Goal: Information Seeking & Learning: Learn about a topic

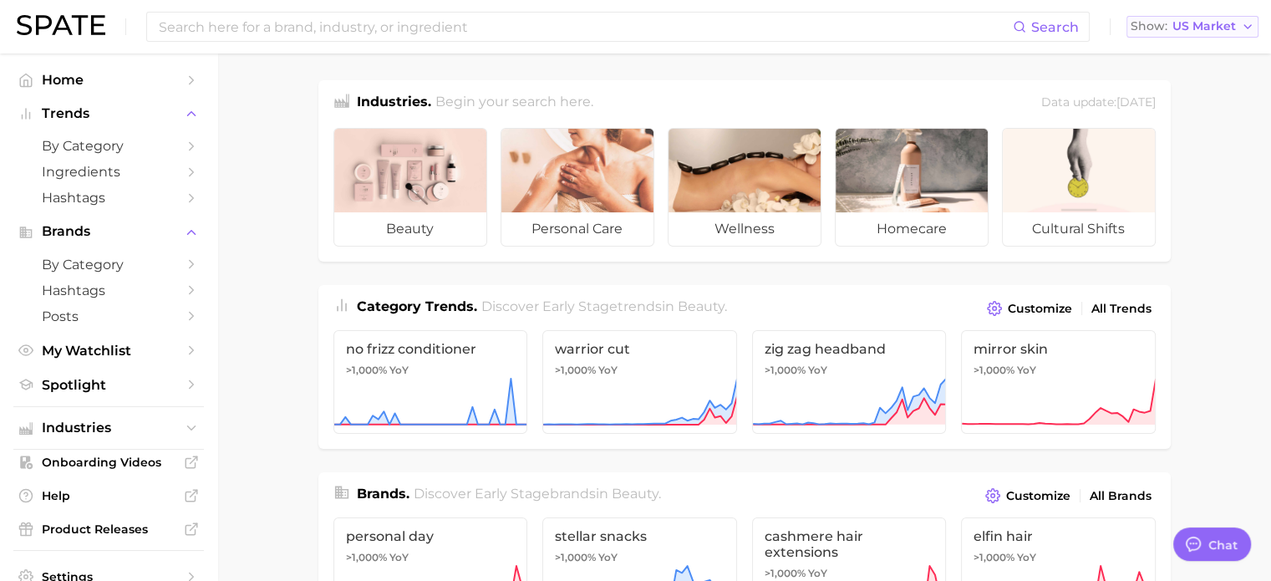
click at [1176, 23] on span "US Market" at bounding box center [1205, 26] width 64 height 9
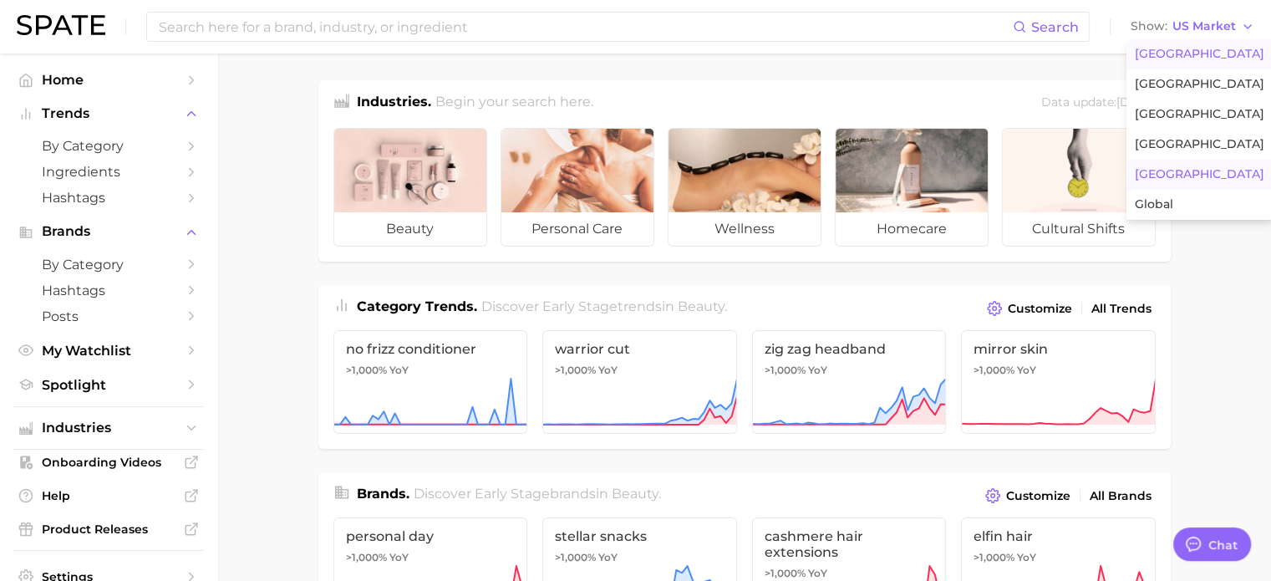
click at [1183, 163] on button "Japan" at bounding box center [1200, 175] width 146 height 30
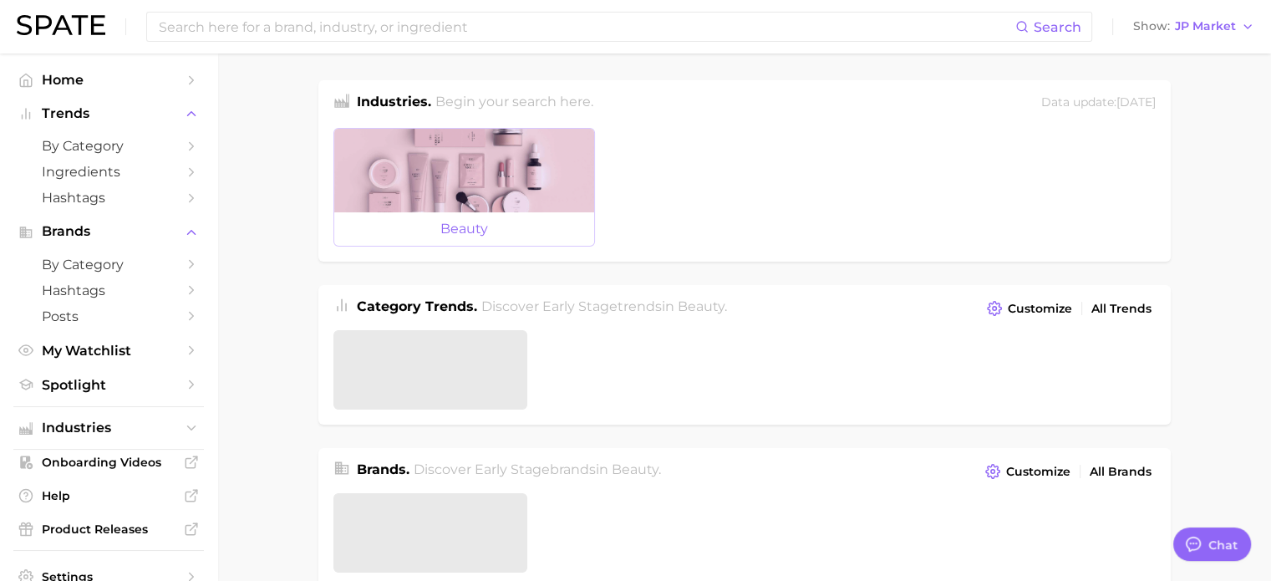
click at [427, 165] on div at bounding box center [464, 171] width 260 height 84
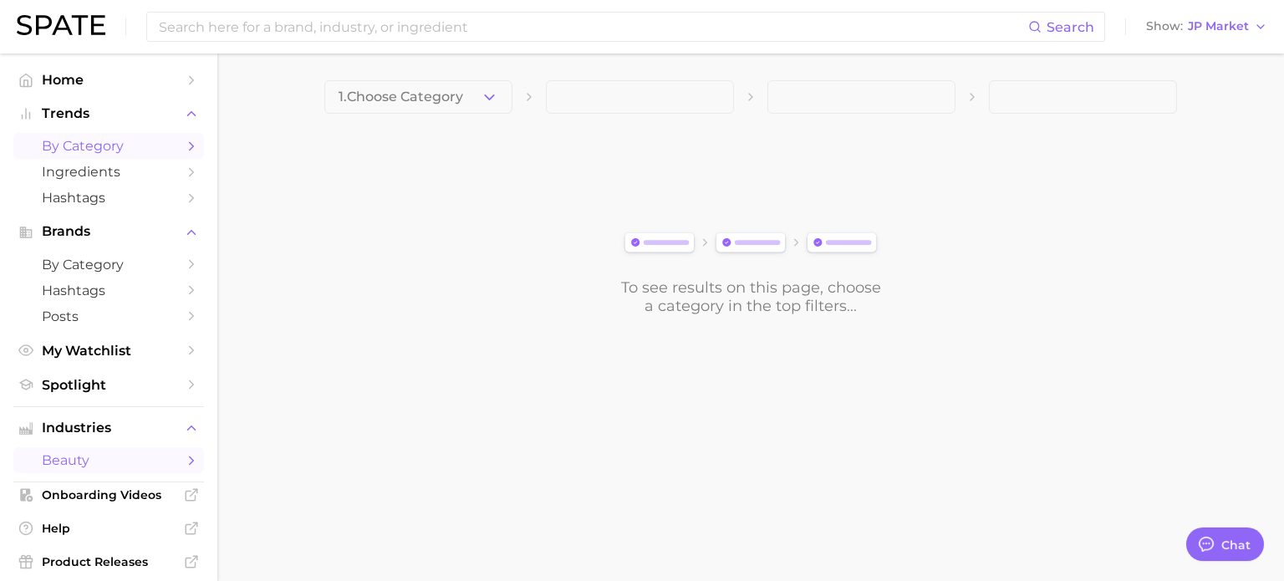
click at [124, 145] on span "by Category" at bounding box center [109, 146] width 134 height 16
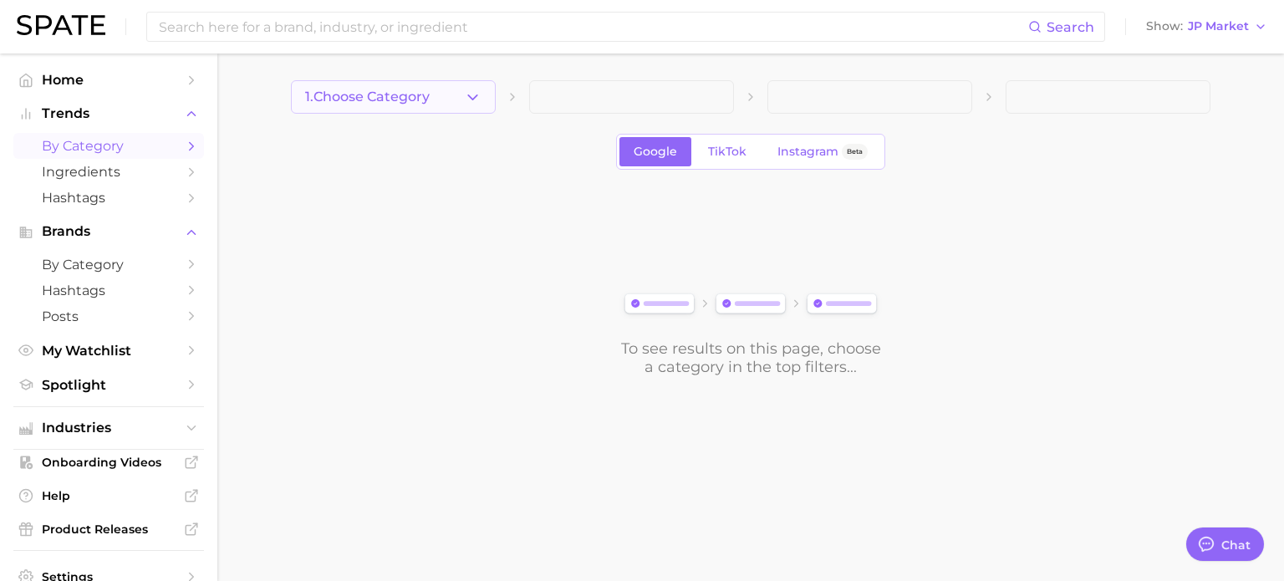
click at [344, 106] on button "1. Choose Category" at bounding box center [393, 96] width 205 height 33
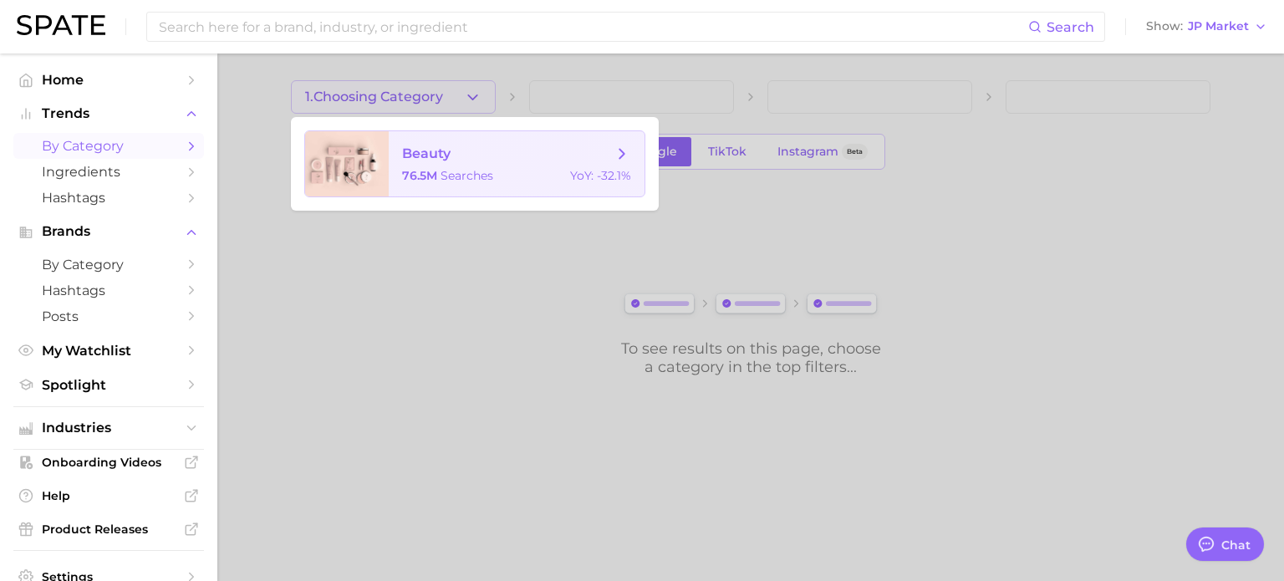
click at [421, 167] on span "beauty 76.5m searches YoY : -32.1%" at bounding box center [517, 163] width 256 height 65
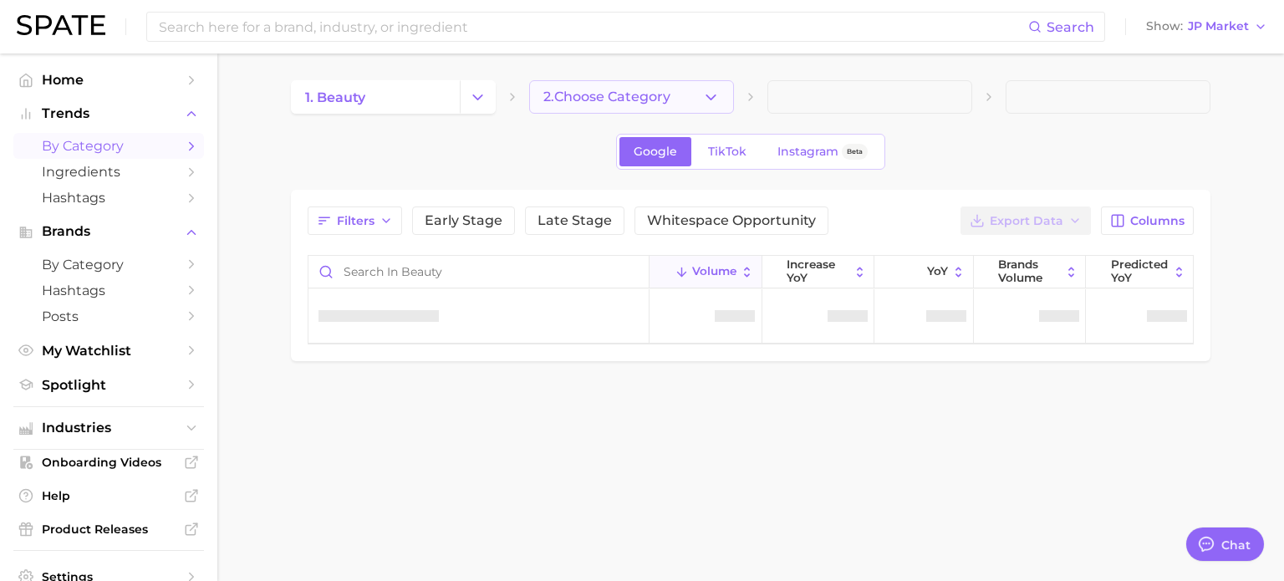
click at [628, 107] on button "2. Choose Category" at bounding box center [631, 96] width 205 height 33
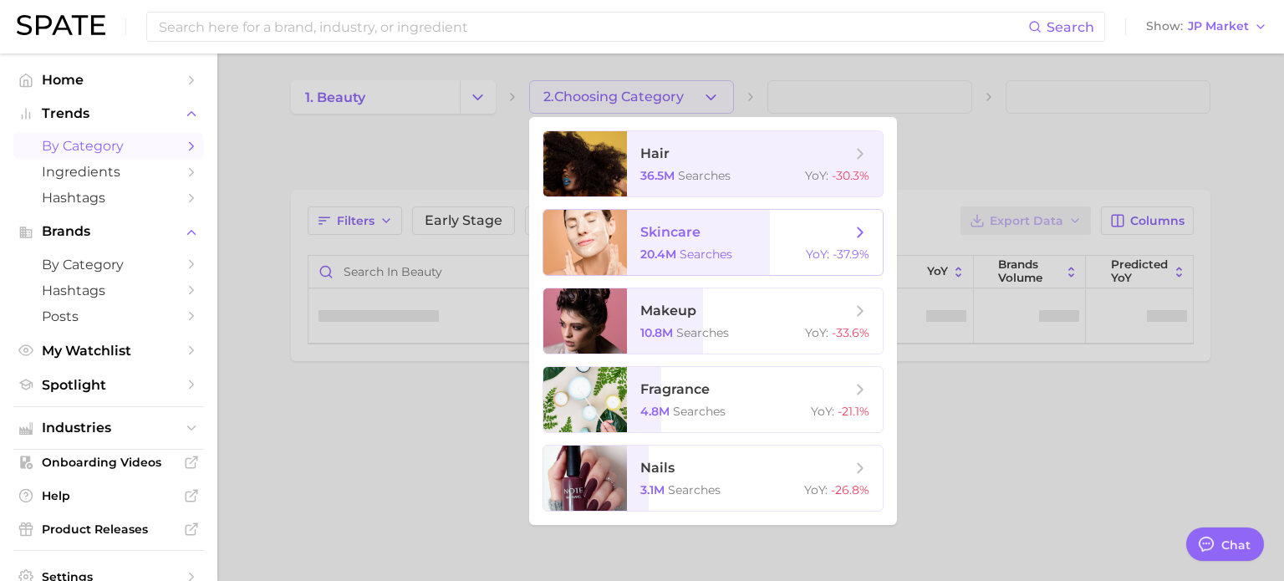
click at [678, 244] on span "skincare 20.4m searches YoY : -37.9%" at bounding box center [755, 242] width 256 height 65
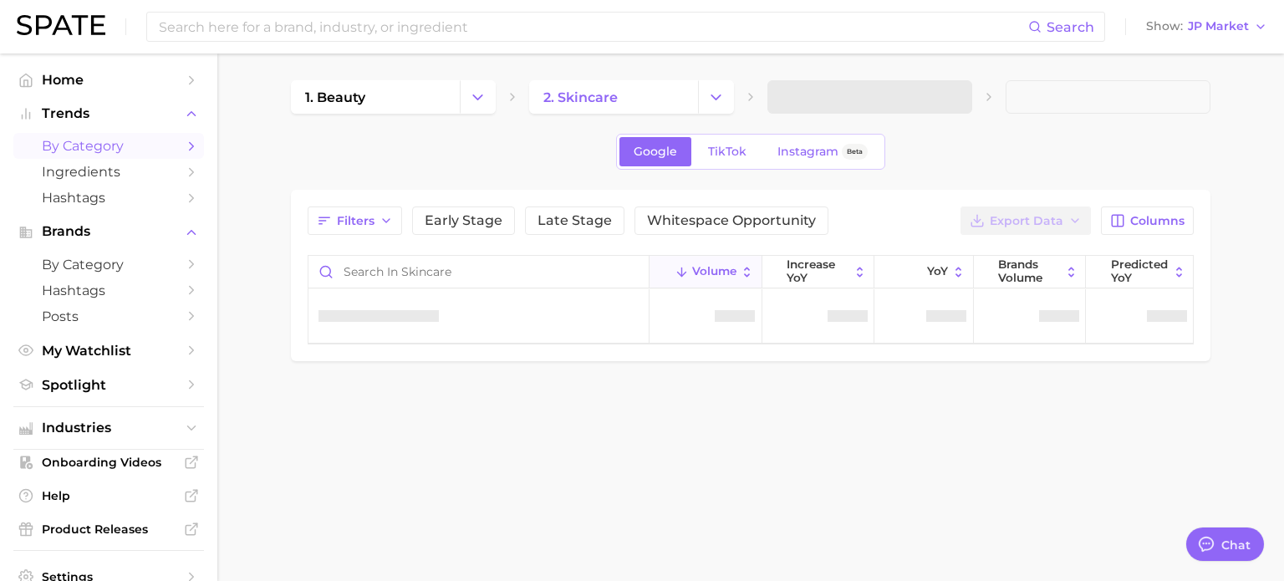
click at [867, 106] on span at bounding box center [869, 96] width 205 height 33
click at [941, 120] on div "1. beauty 2. skincare 3. Subcategory Google TikTok Instagram Beta Filters Early…" at bounding box center [750, 220] width 919 height 281
click at [945, 102] on icon "button" at bounding box center [949, 98] width 18 height 18
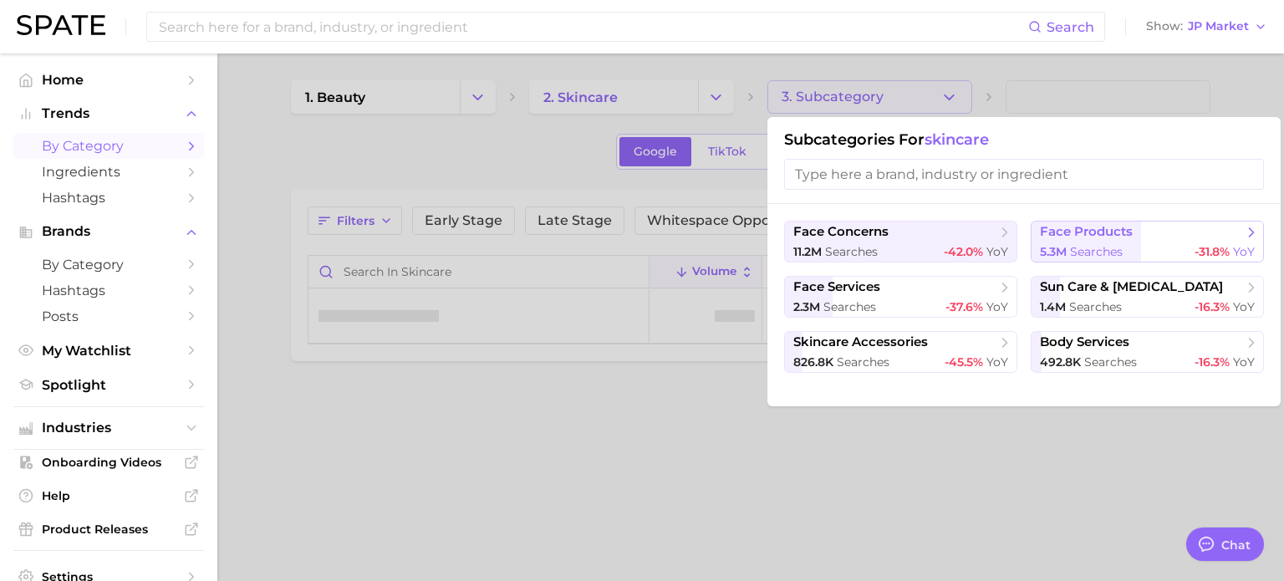
click at [1113, 224] on span "face products" at bounding box center [1086, 232] width 93 height 16
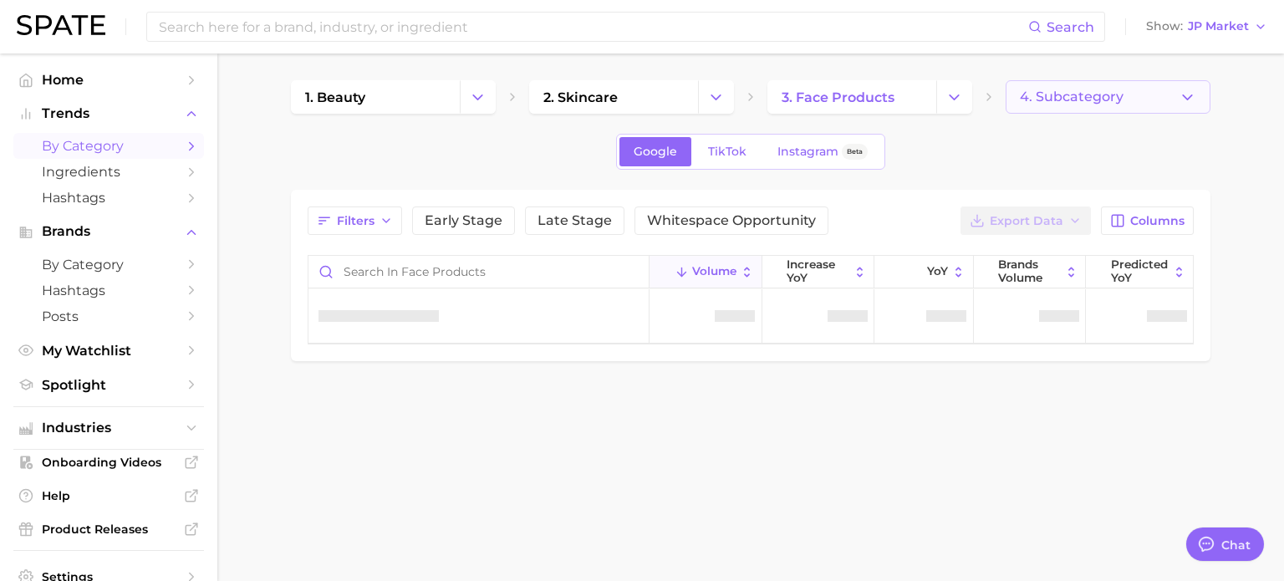
click at [1101, 93] on span "4. Subcategory" at bounding box center [1072, 96] width 104 height 15
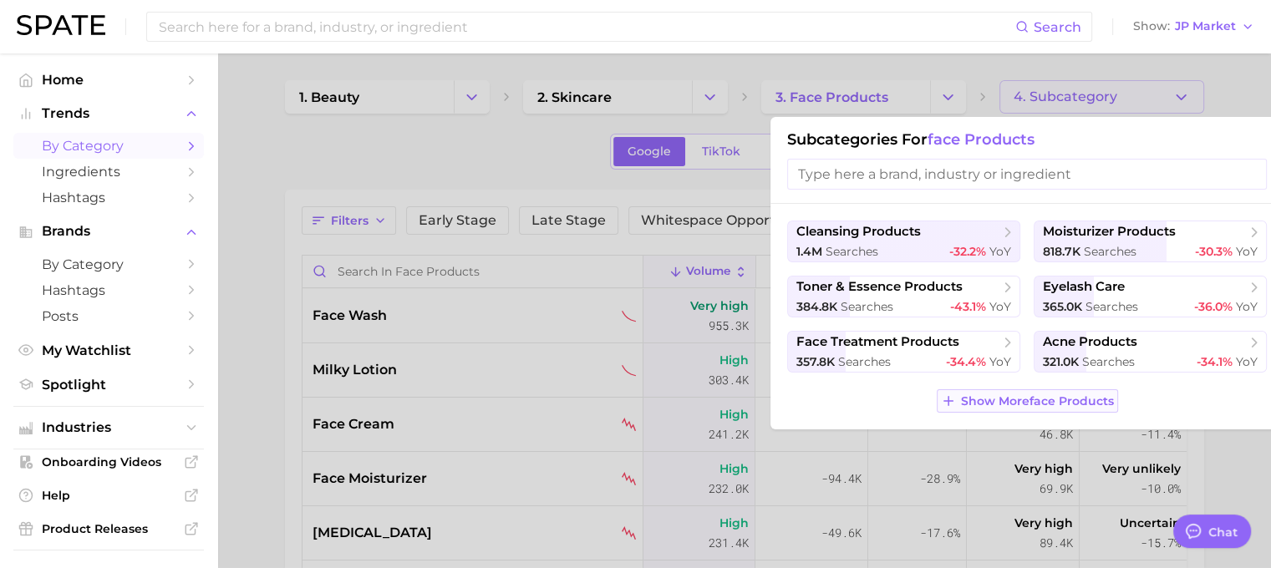
click at [1076, 407] on span "Show More face products" at bounding box center [1037, 402] width 153 height 14
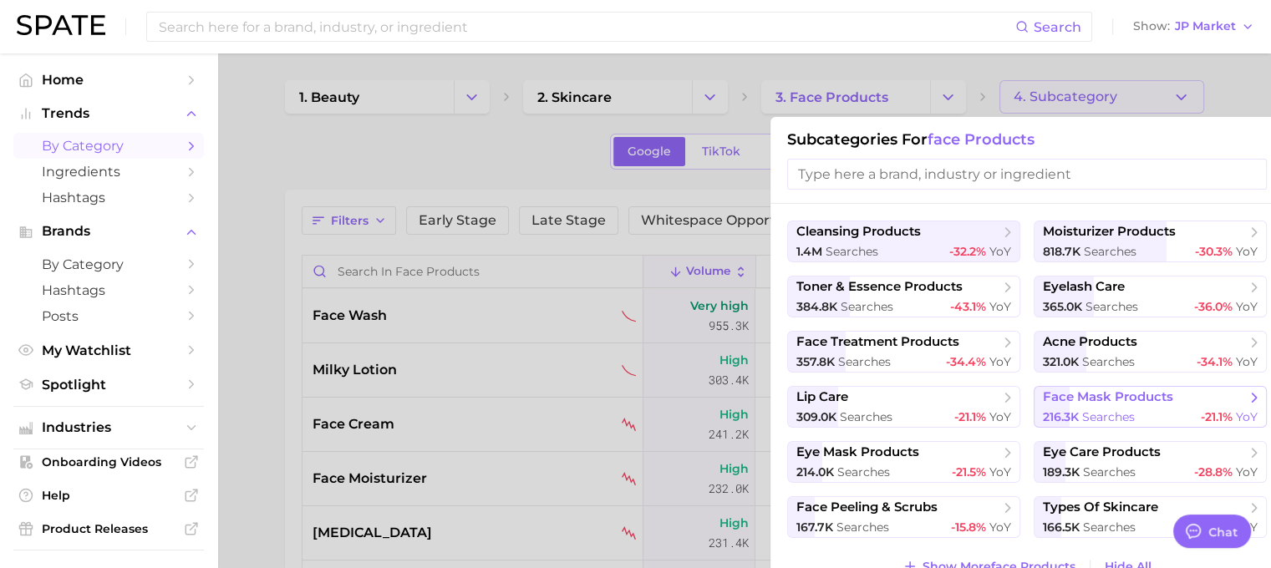
click at [1139, 400] on span "face mask products" at bounding box center [1108, 398] width 130 height 16
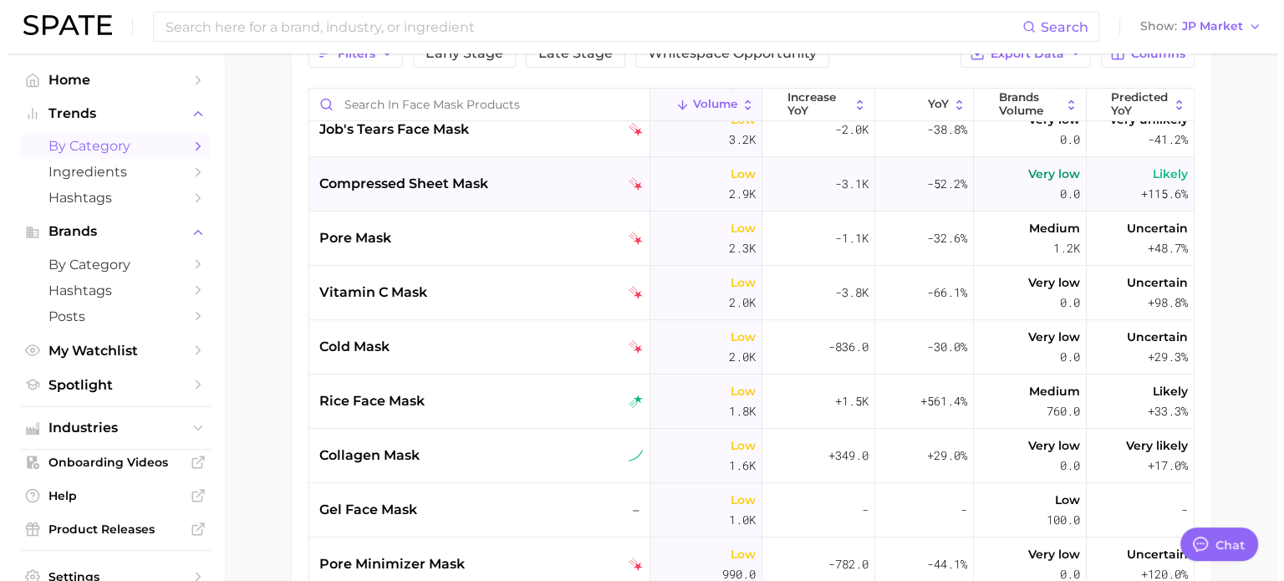
scroll to position [669, 0]
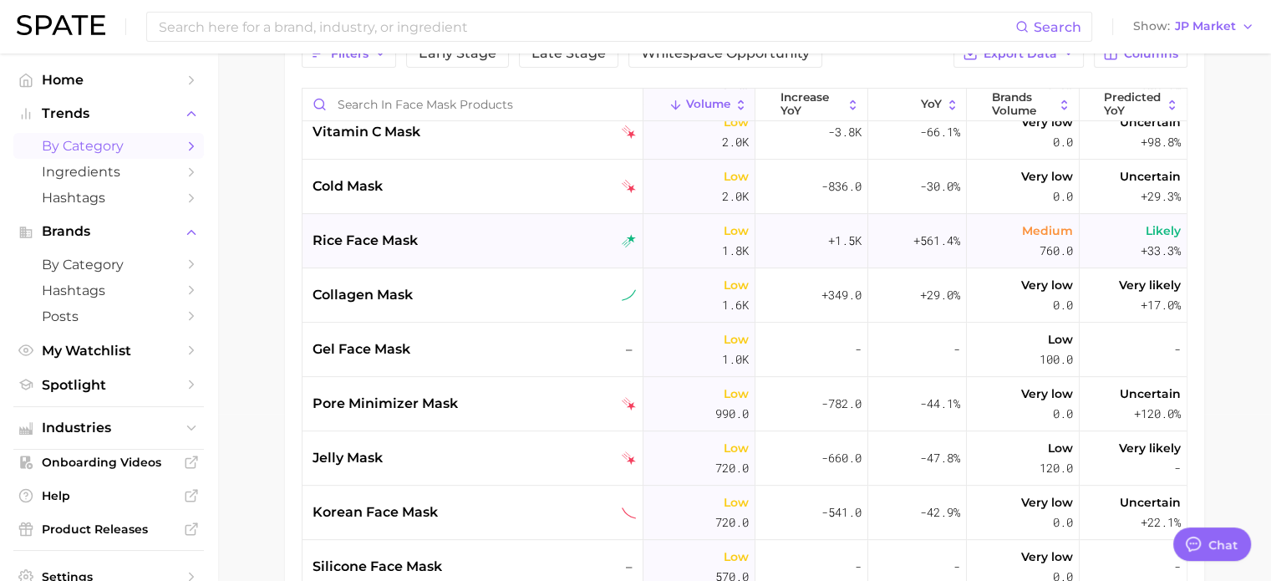
click at [488, 247] on div "rice face mask" at bounding box center [475, 241] width 324 height 20
type textarea "x"
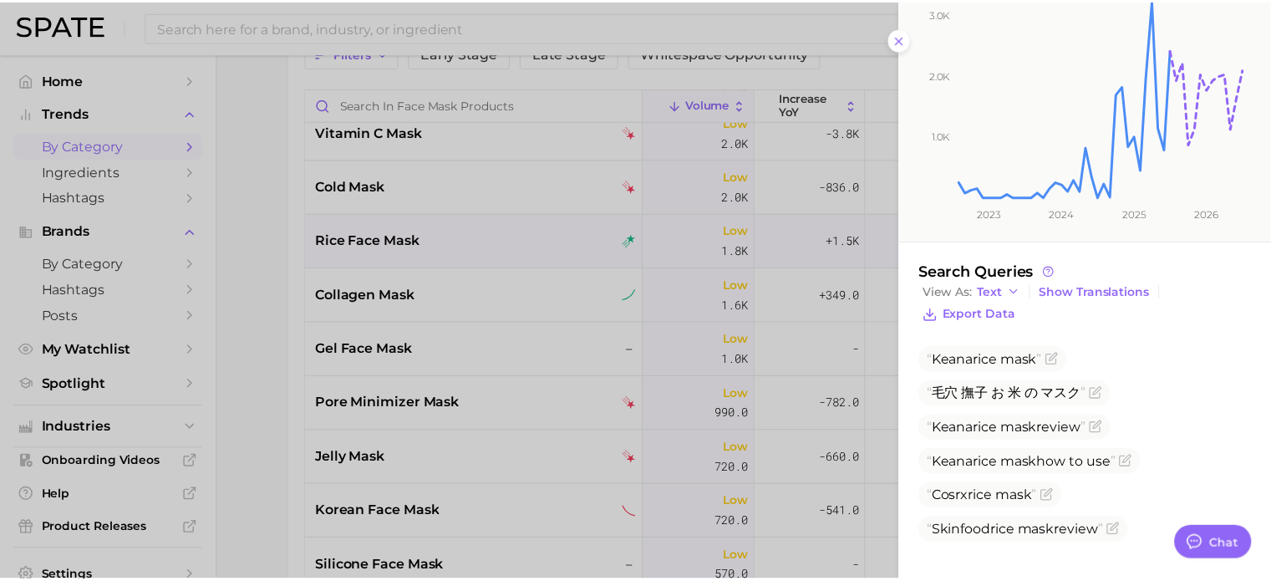
scroll to position [0, 0]
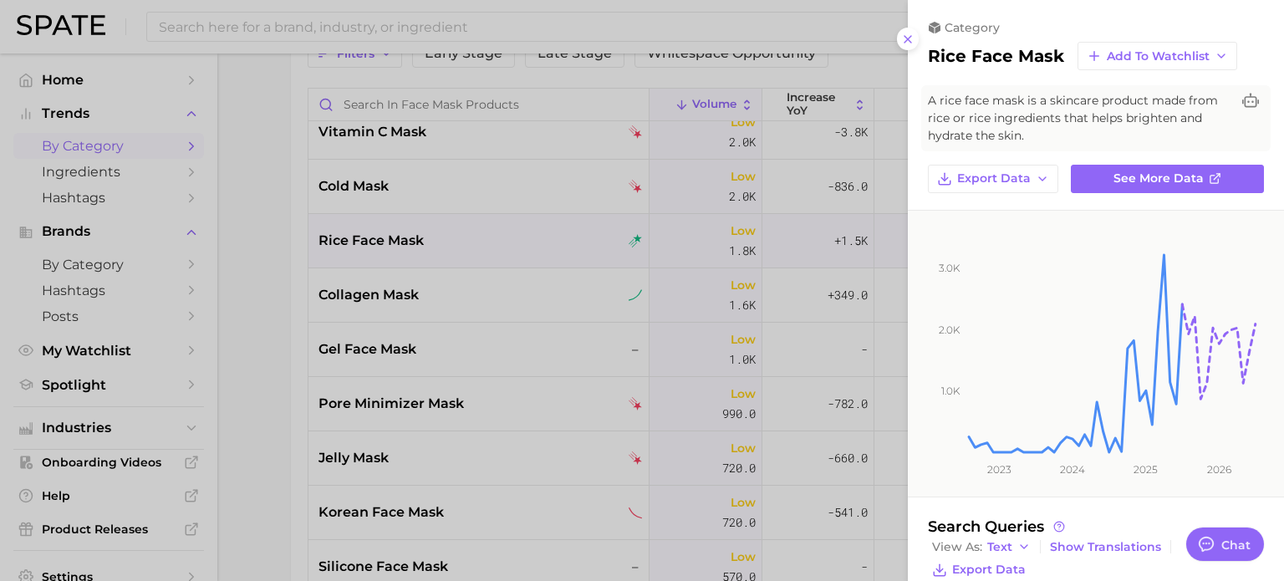
click at [370, 252] on div at bounding box center [642, 290] width 1284 height 581
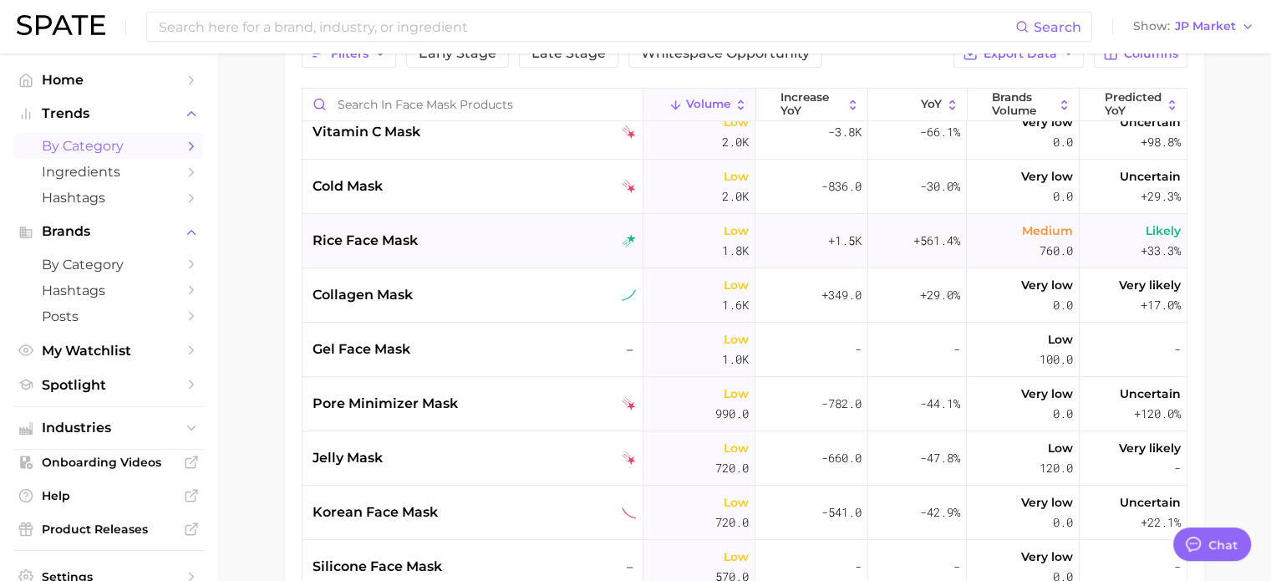
click at [374, 237] on span "rice face mask" at bounding box center [365, 241] width 105 height 20
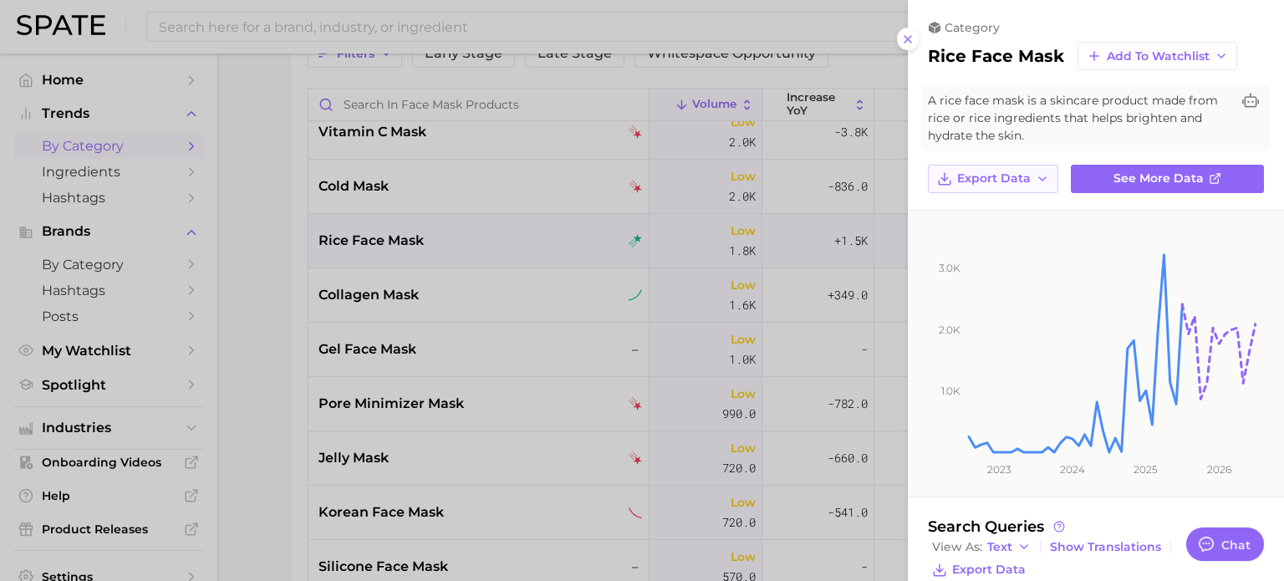
click at [1028, 178] on span "Export Data" at bounding box center [994, 178] width 74 height 14
click at [1027, 243] on span "Time Series Image" at bounding box center [1012, 239] width 112 height 14
click at [909, 37] on line at bounding box center [907, 39] width 7 height 7
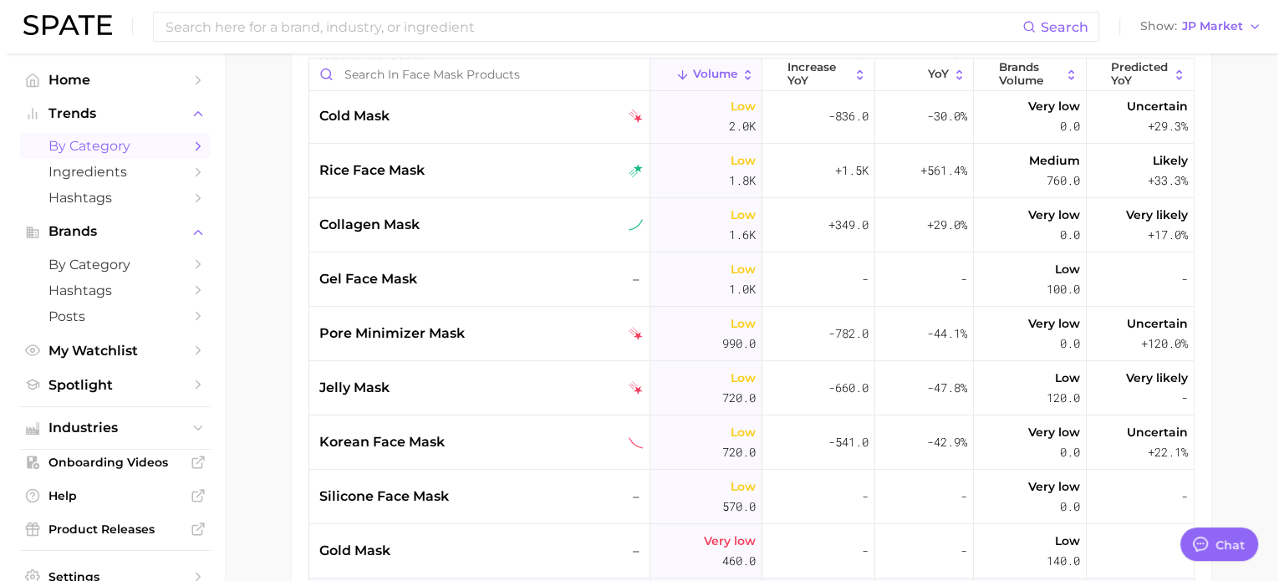
scroll to position [669, 0]
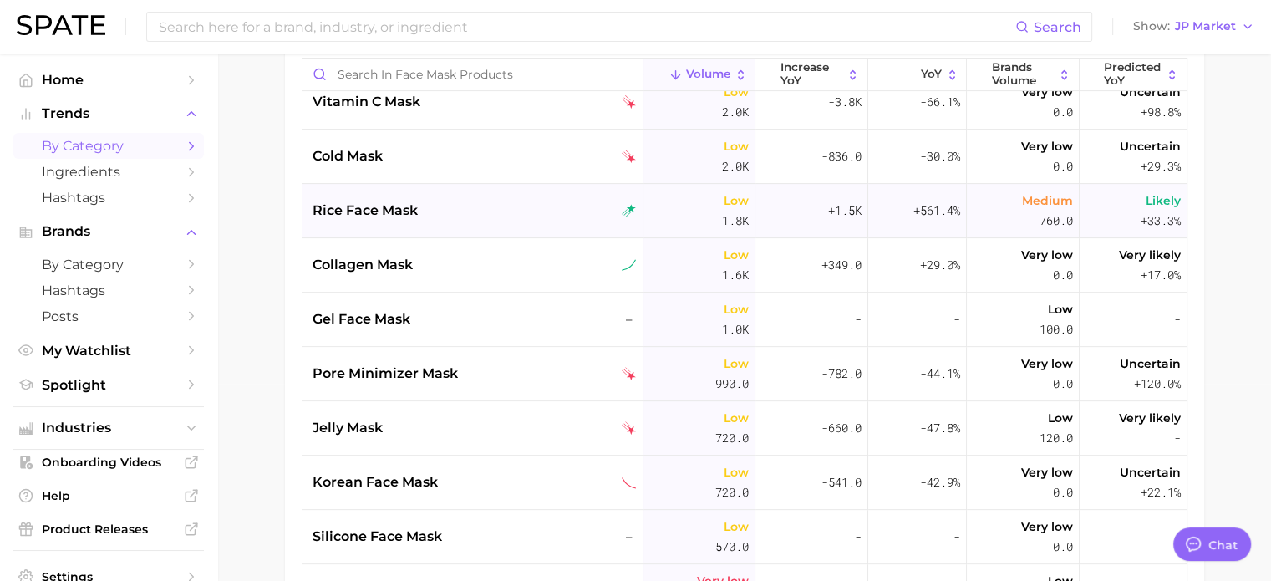
click at [570, 214] on div "rice face mask" at bounding box center [475, 211] width 324 height 20
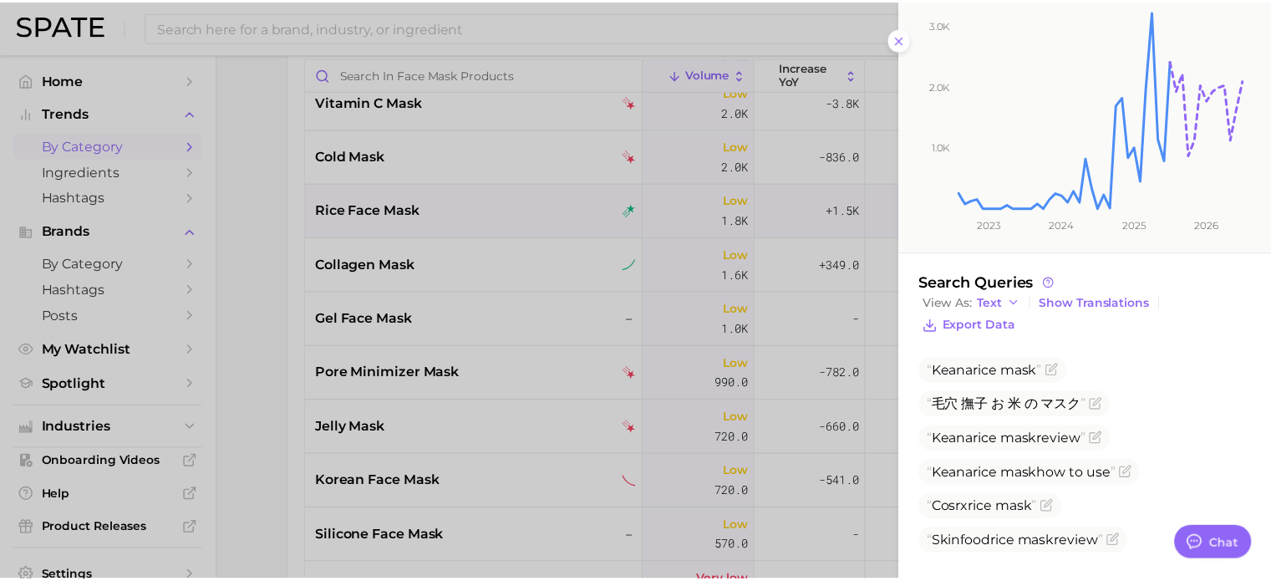
scroll to position [255, 0]
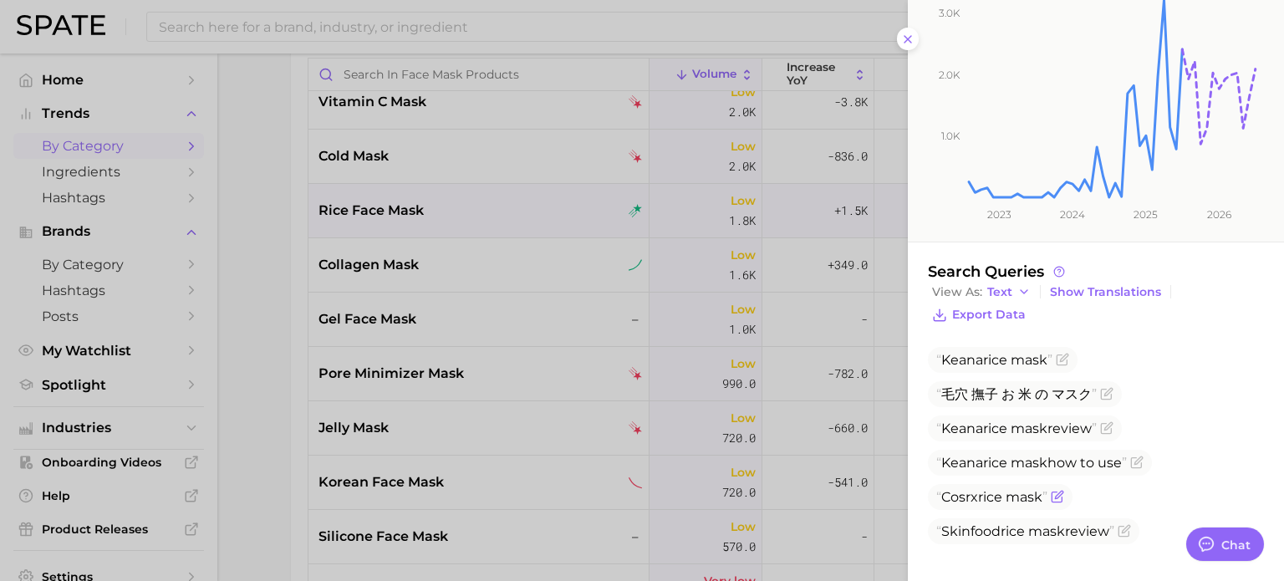
click at [1041, 500] on span "mask" at bounding box center [1024, 497] width 37 height 16
click at [1062, 495] on icon "Flag as miscategorized or irrelevant" at bounding box center [1059, 495] width 8 height 8
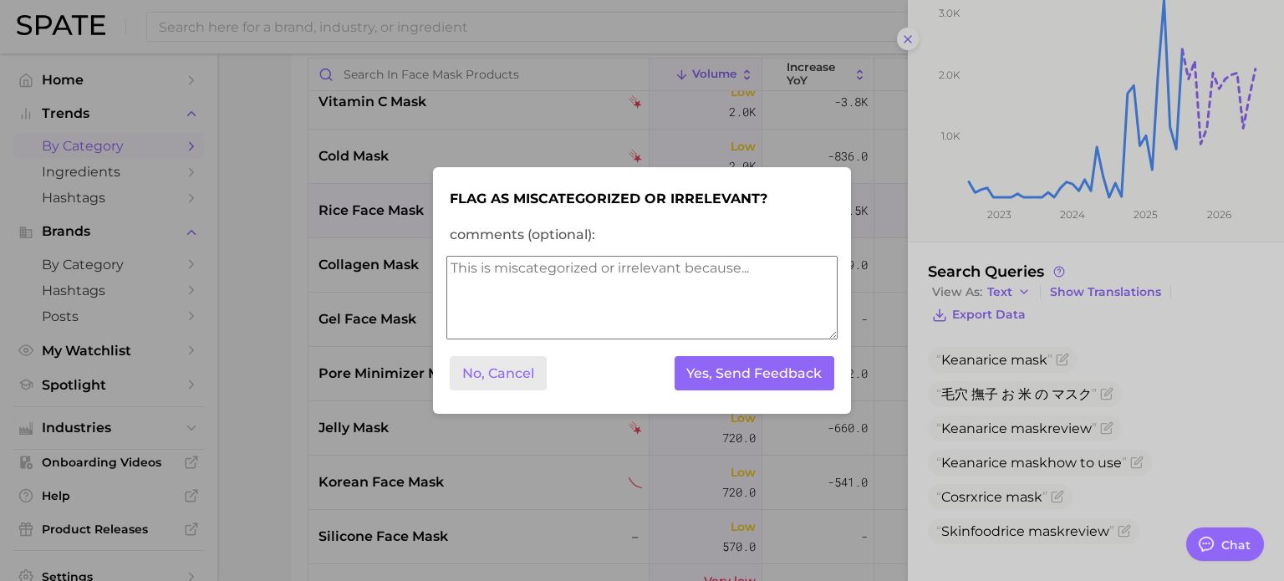
click at [511, 374] on button "No, Cancel" at bounding box center [498, 373] width 97 height 34
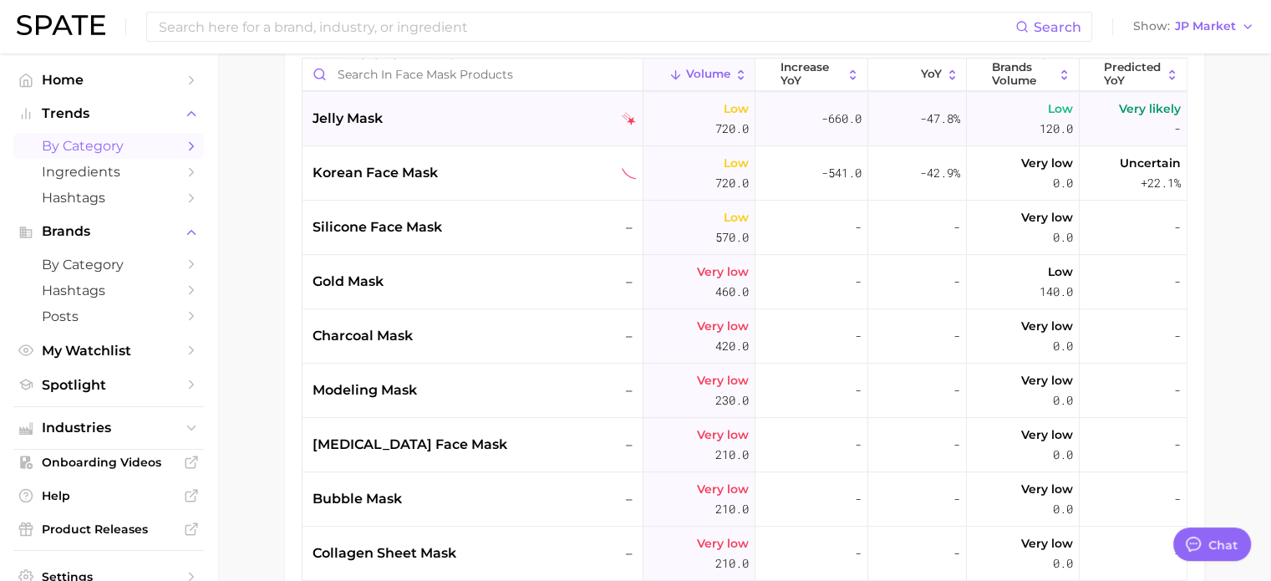
scroll to position [1003, 0]
